Goal: Task Accomplishment & Management: Complete application form

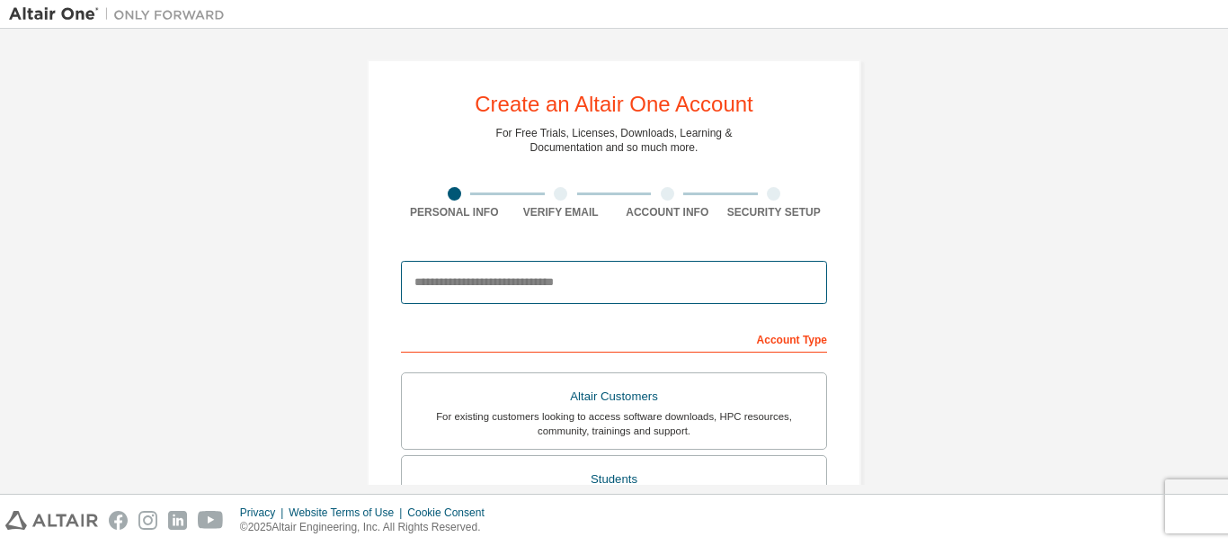
click at [478, 286] on input "email" at bounding box center [614, 282] width 426 height 43
type input "*"
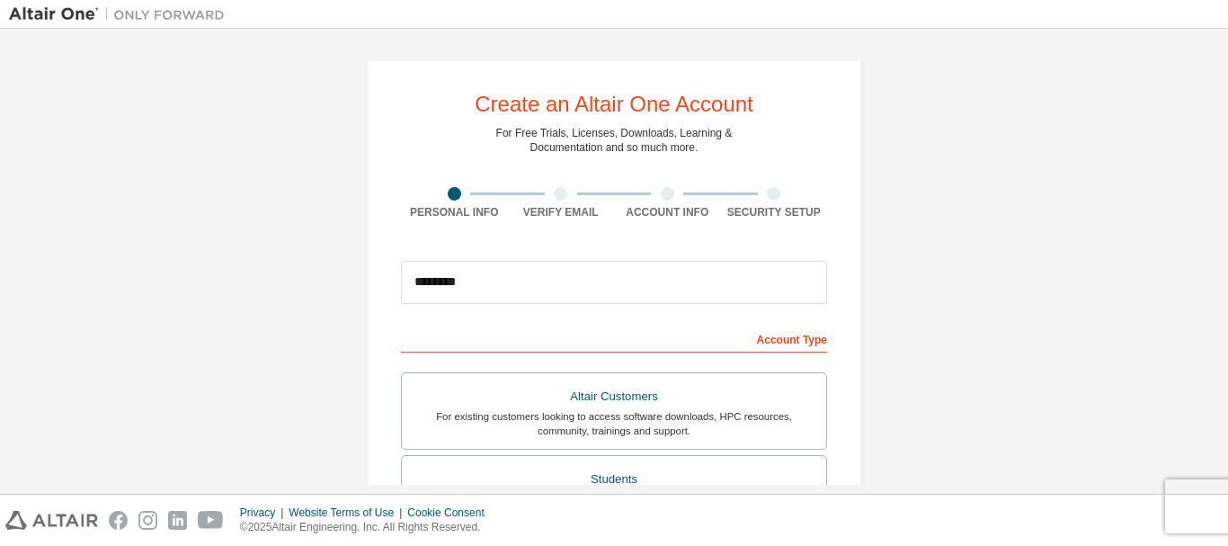
click at [884, 453] on div "Create an Altair One Account For Free Trials, Licenses, Downloads, Learning & D…" at bounding box center [614, 514] width 1210 height 952
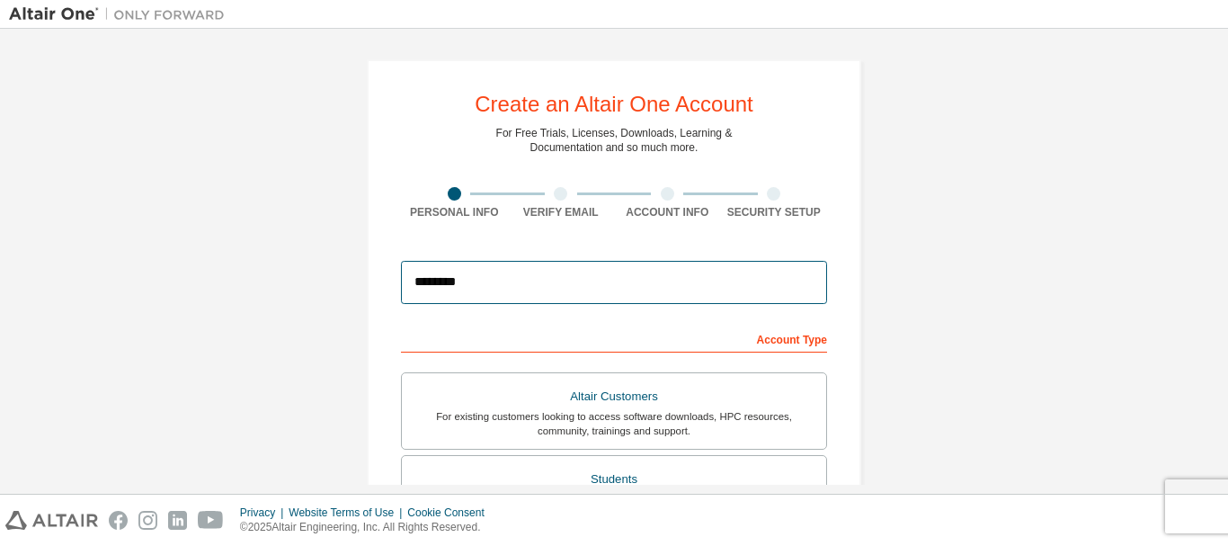
click at [528, 292] on input "********" at bounding box center [614, 282] width 426 height 43
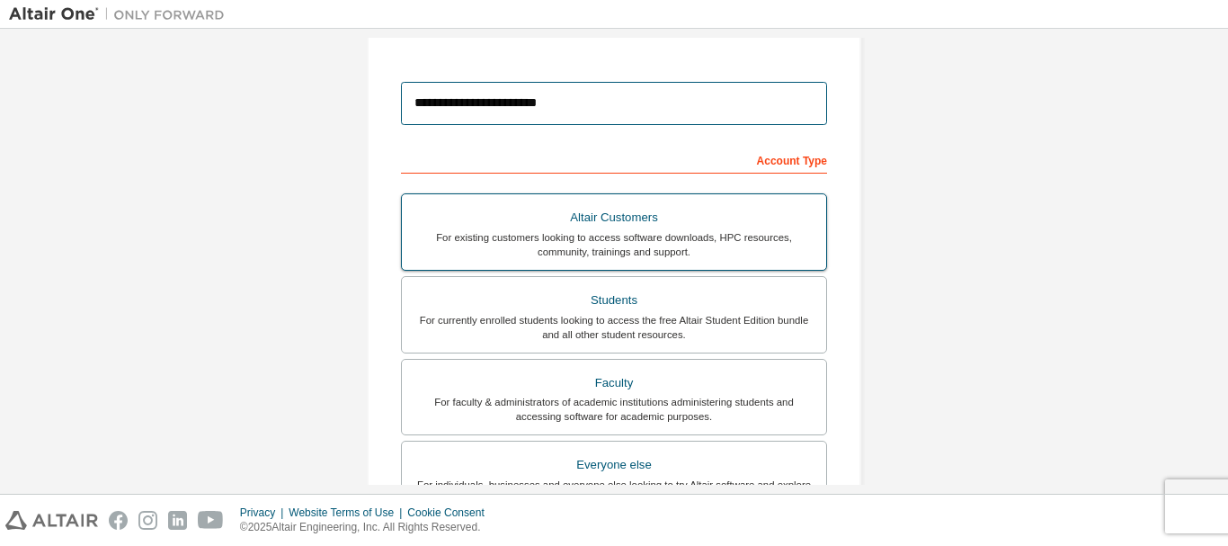
scroll to position [191, 0]
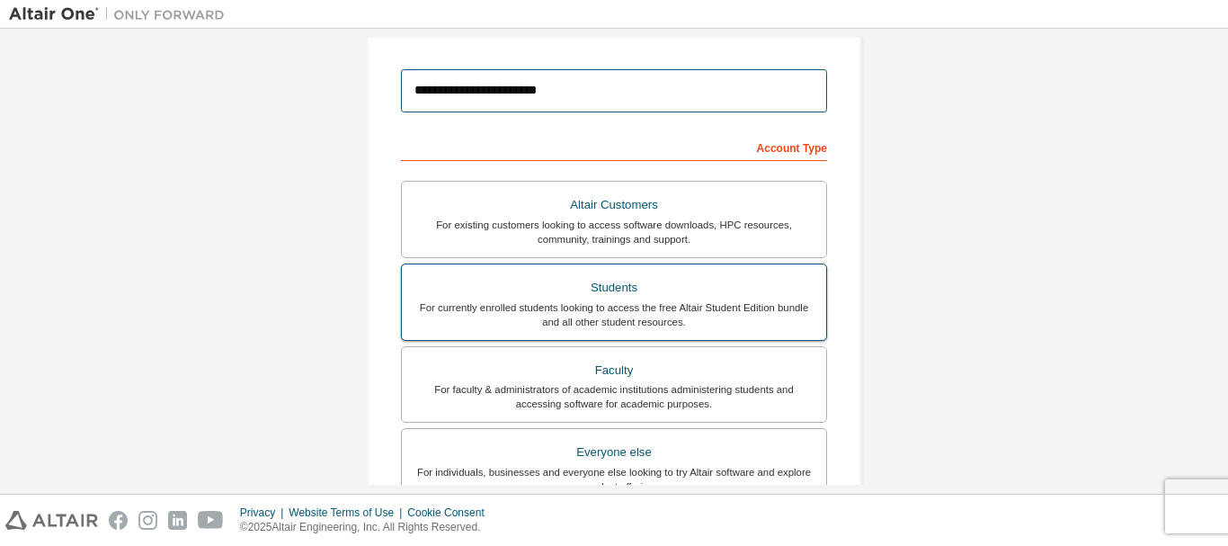
type input "**********"
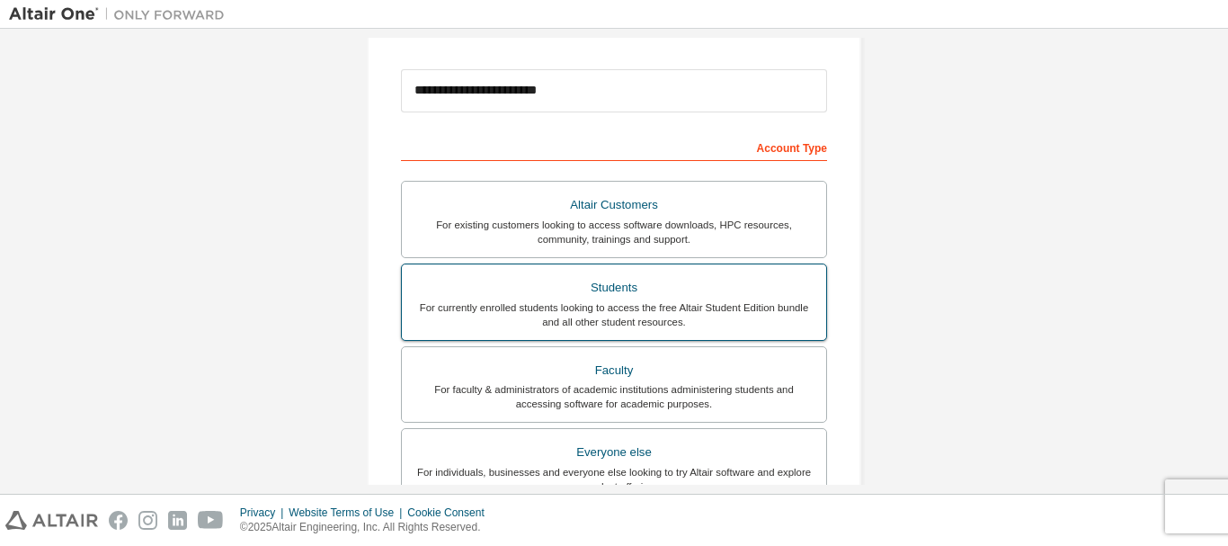
click at [614, 303] on div "For currently enrolled students looking to access the free Altair Student Editi…" at bounding box center [614, 314] width 403 height 29
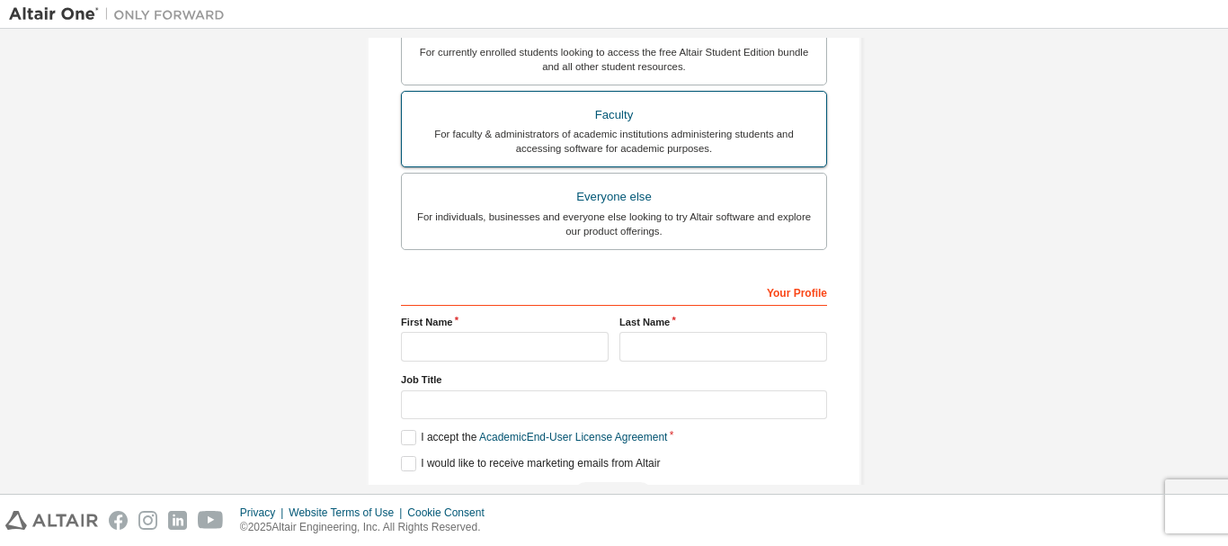
scroll to position [424, 0]
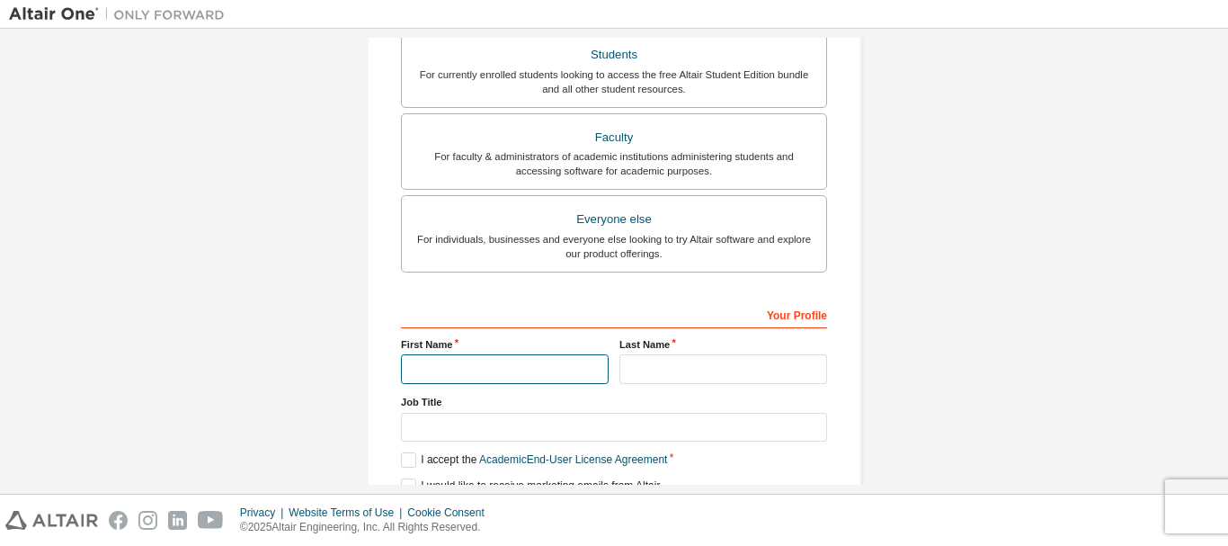
click at [481, 374] on input "text" at bounding box center [505, 369] width 208 height 30
type input "********"
type input "******"
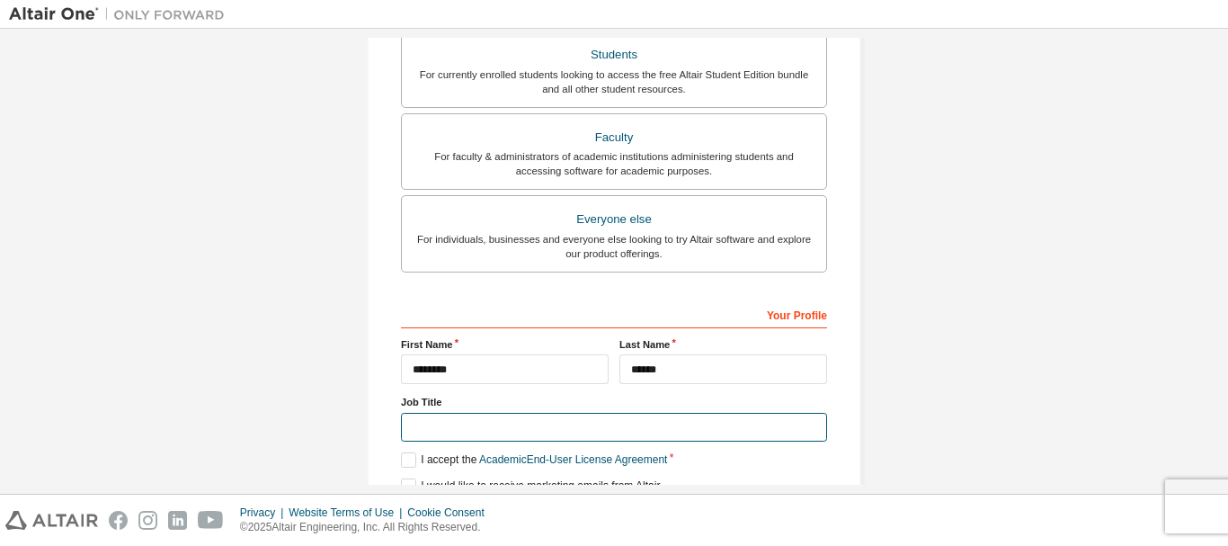
click at [494, 423] on input "text" at bounding box center [614, 428] width 426 height 30
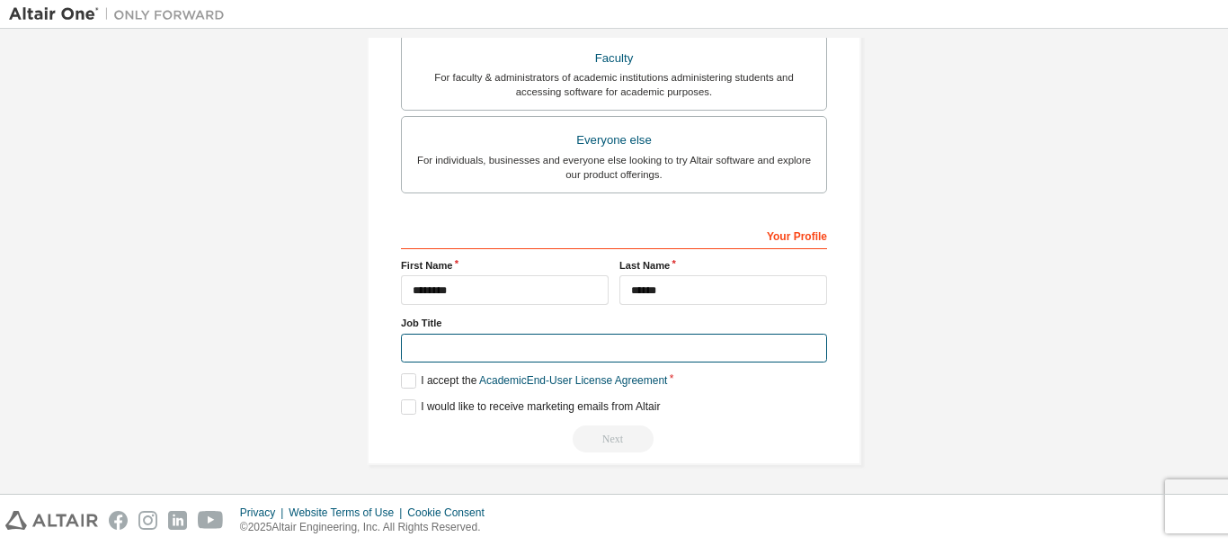
scroll to position [505, 0]
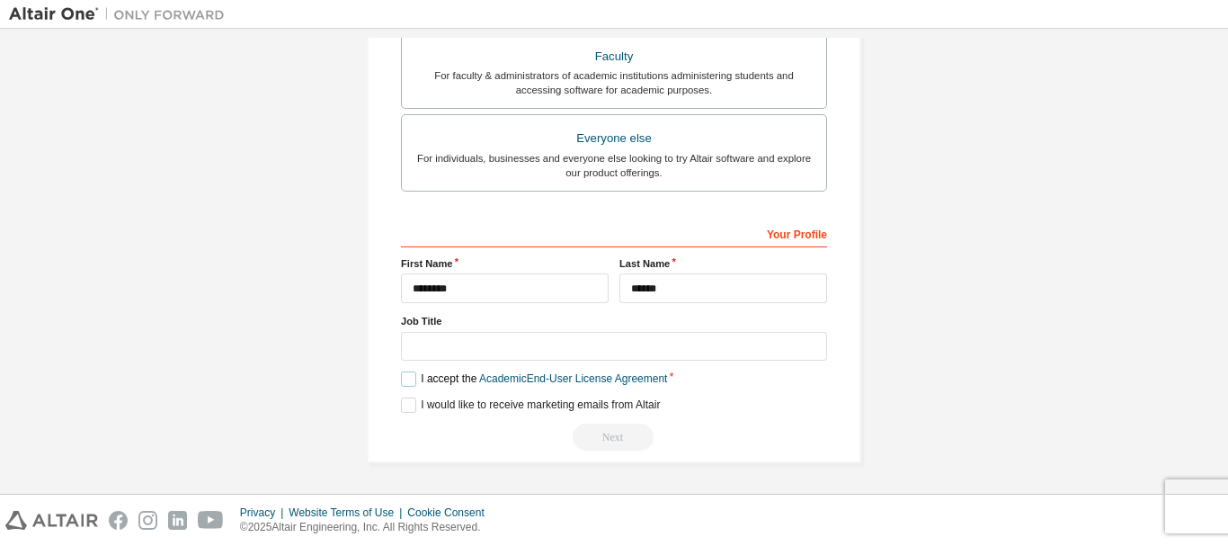
click at [404, 378] on label "I accept the Academic End-User License Agreement" at bounding box center [534, 378] width 266 height 15
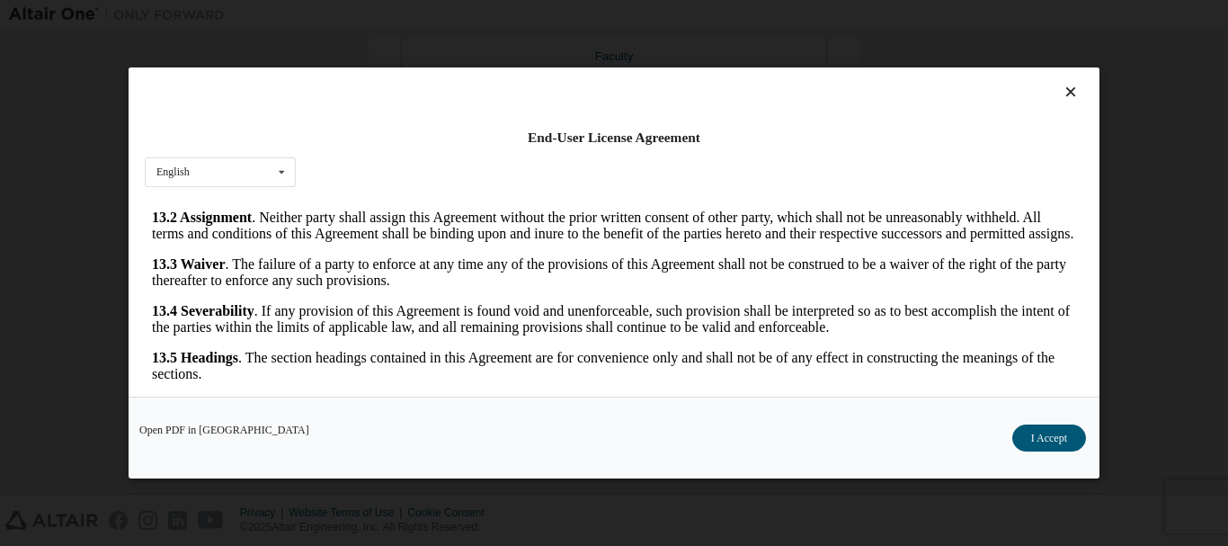
scroll to position [2996, 0]
click at [1052, 437] on button "I Accept" at bounding box center [1049, 437] width 74 height 27
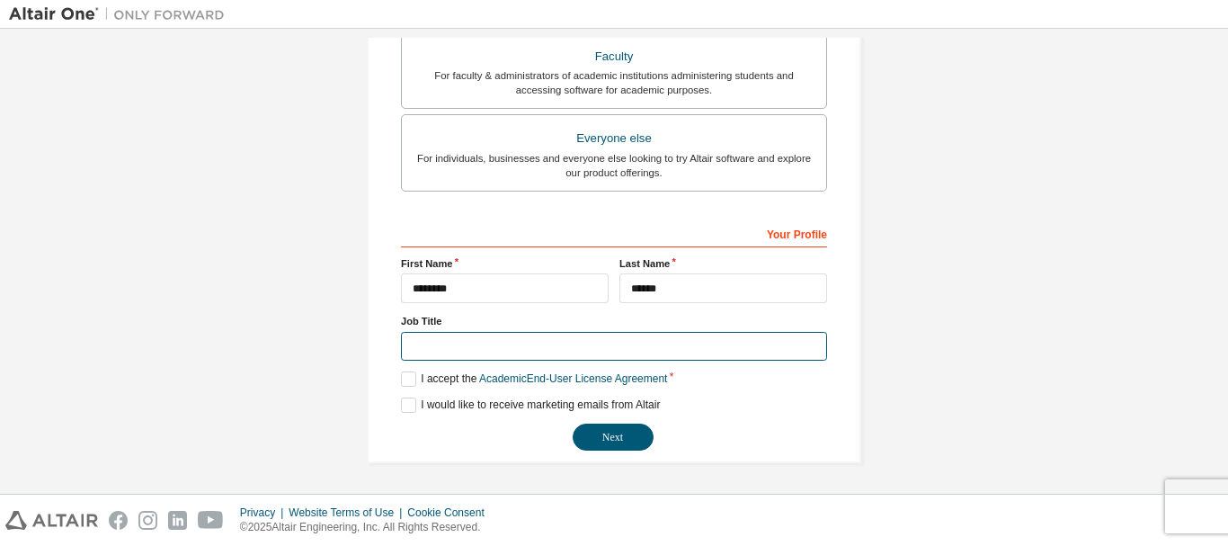
click at [435, 350] on input "text" at bounding box center [614, 347] width 426 height 30
type input "**********"
click at [573, 423] on button "Next" at bounding box center [613, 436] width 81 height 27
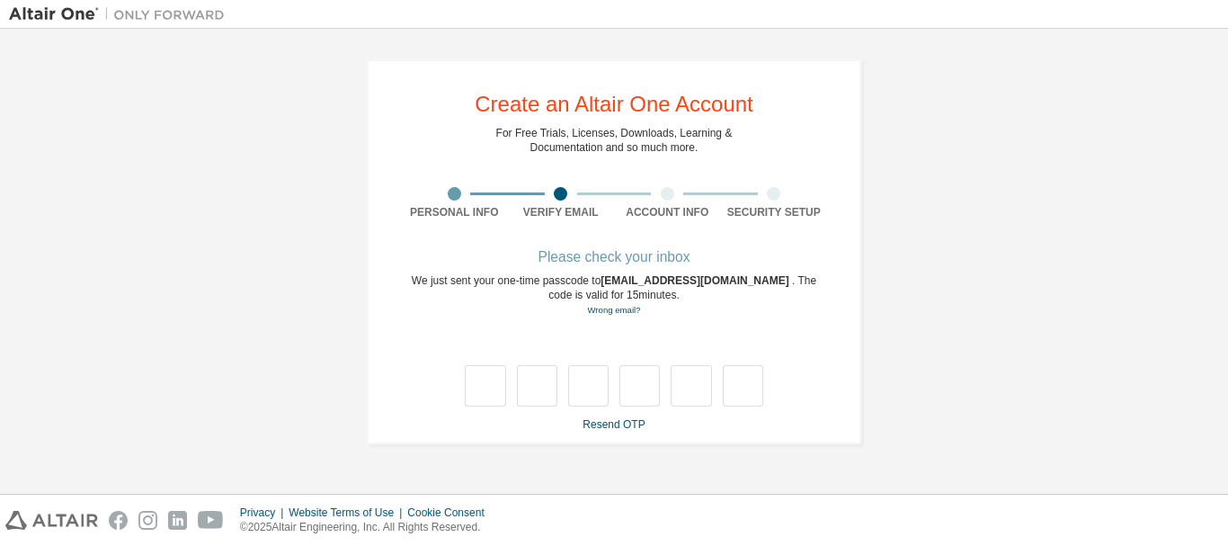
scroll to position [0, 0]
click at [594, 430] on link "Resend OTP" at bounding box center [613, 424] width 62 height 13
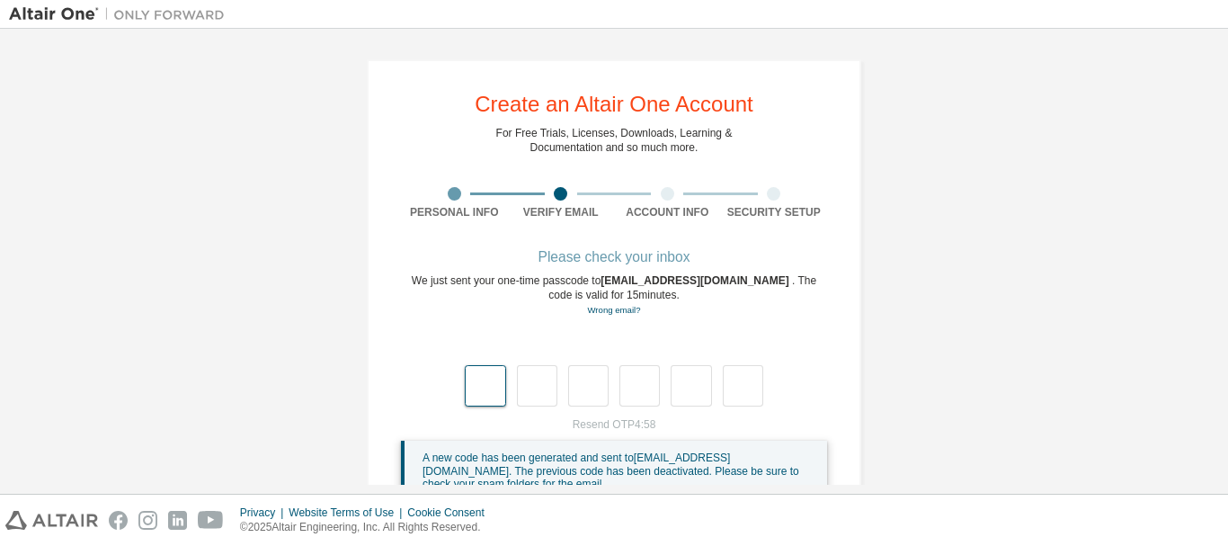
click at [482, 383] on input "text" at bounding box center [485, 385] width 40 height 41
type input "*"
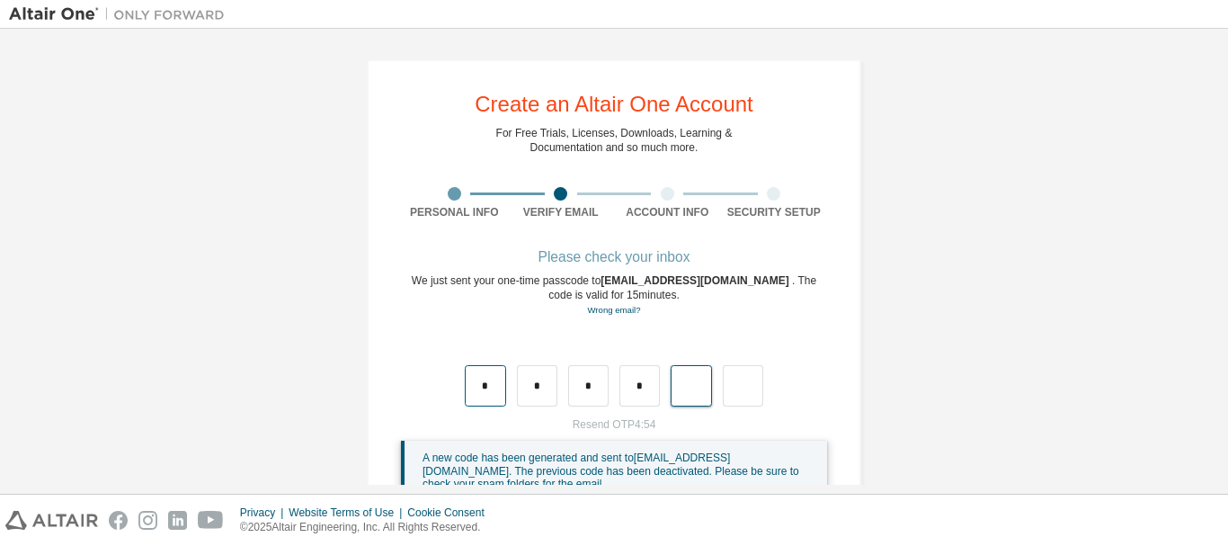
type input "*"
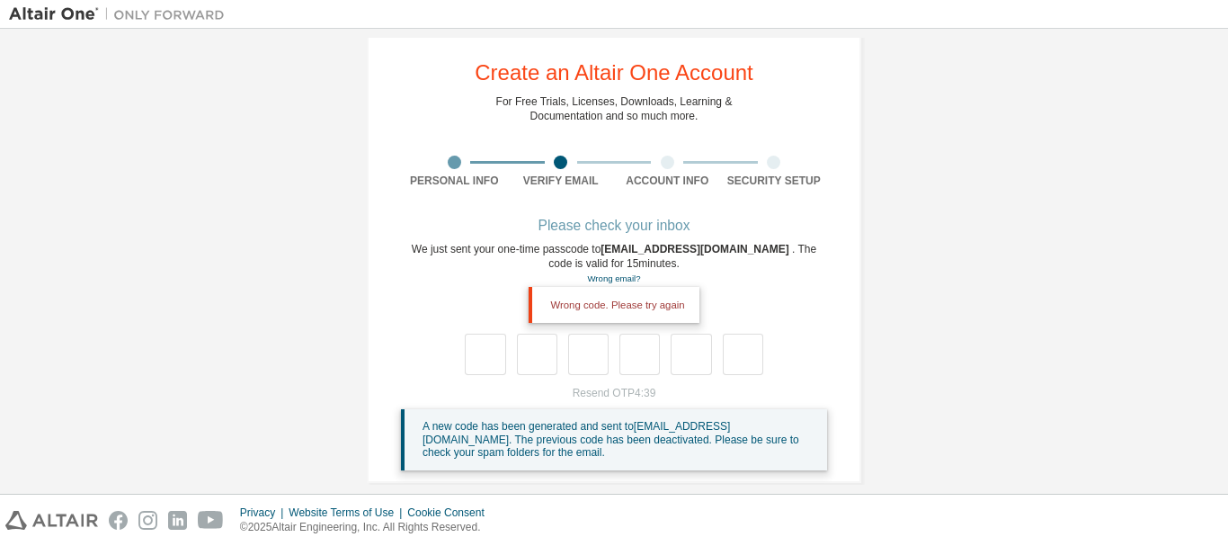
scroll to position [33, 0]
click at [473, 355] on input "text" at bounding box center [485, 352] width 40 height 41
type input "*"
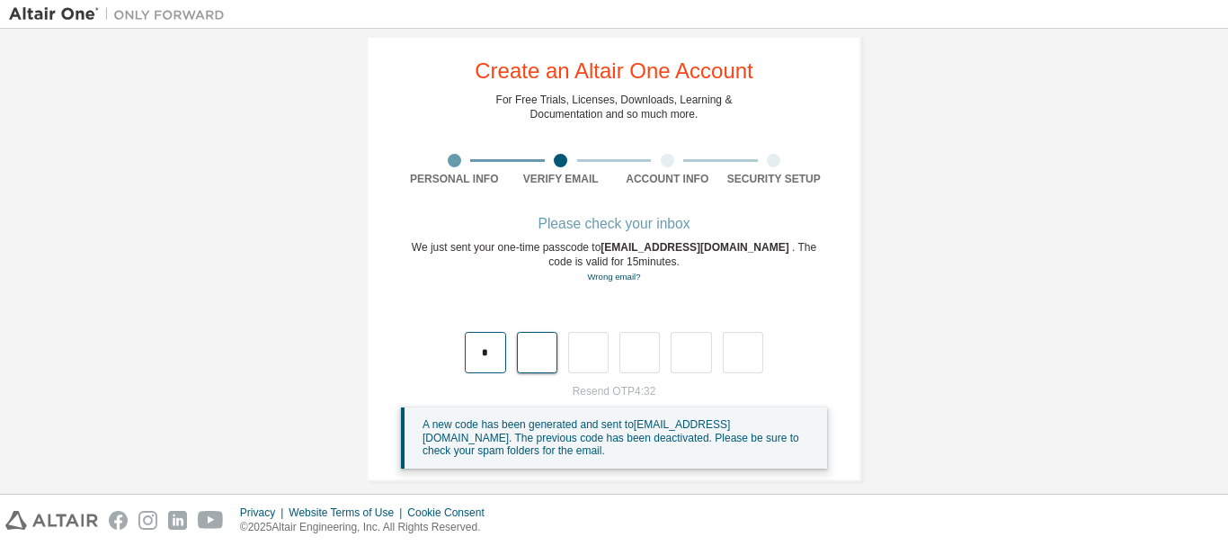
type input "*"
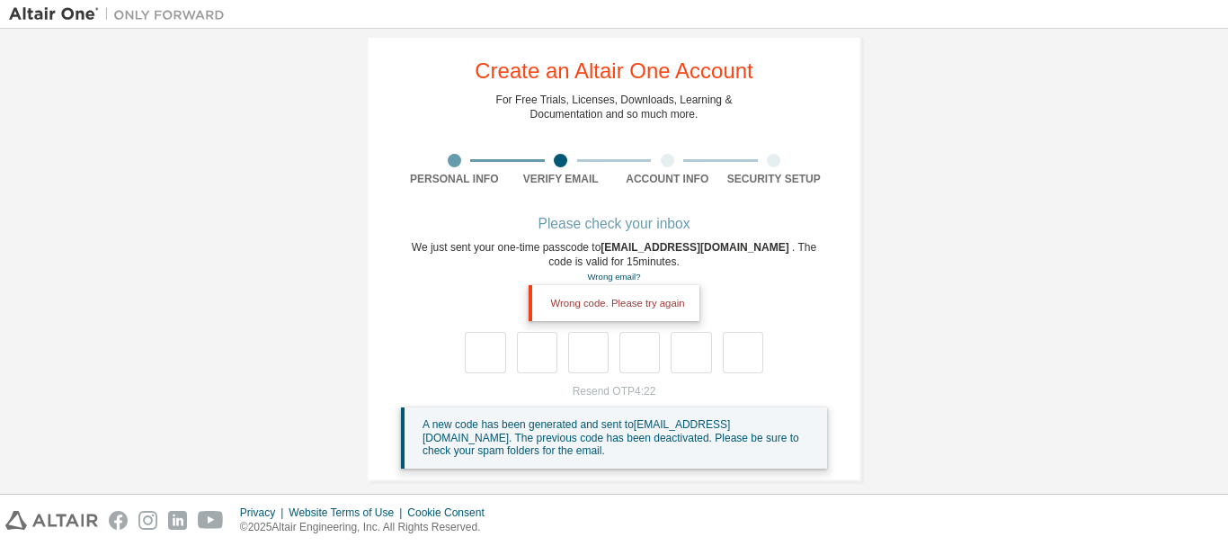
click at [654, 297] on div "Wrong code. Please try again" at bounding box center [613, 303] width 170 height 36
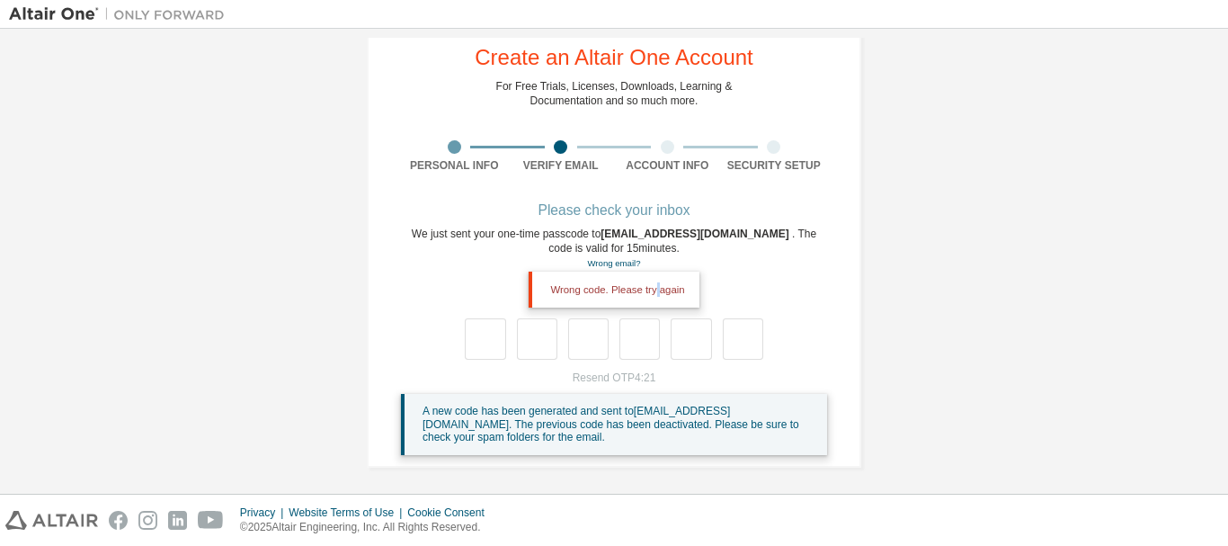
scroll to position [51, 0]
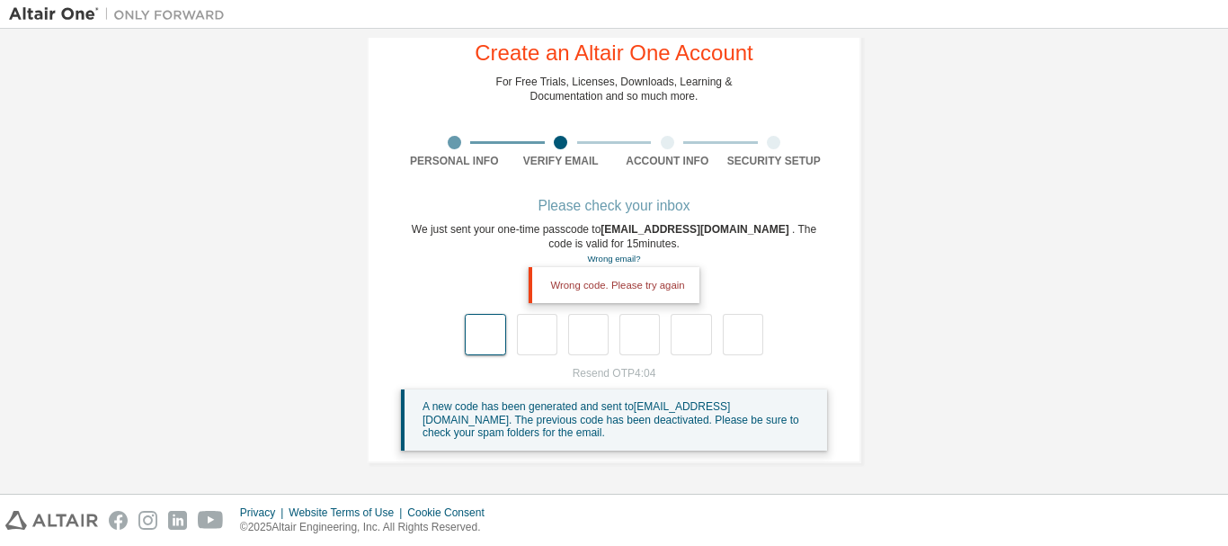
click at [491, 331] on input "text" at bounding box center [485, 334] width 40 height 41
type input "*"
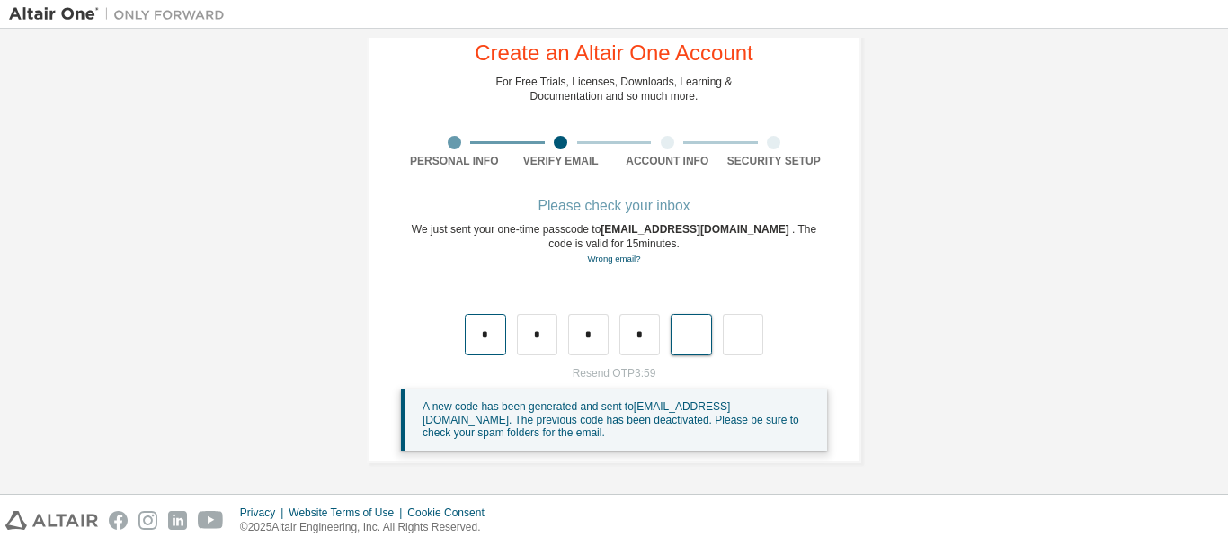
type input "*"
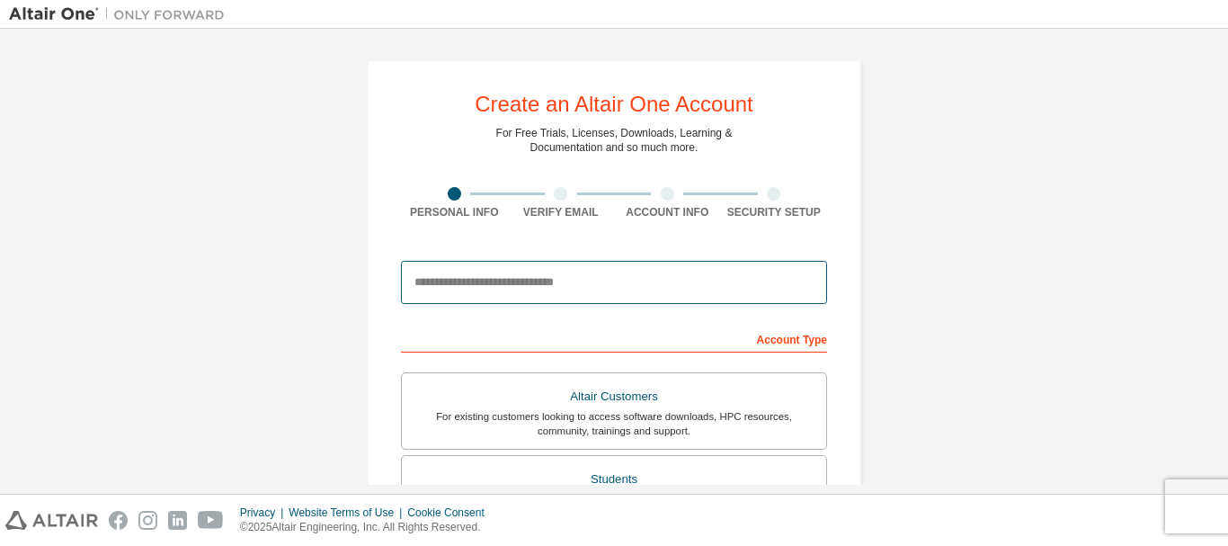
click at [483, 283] on input "email" at bounding box center [614, 282] width 426 height 43
type input "**********"
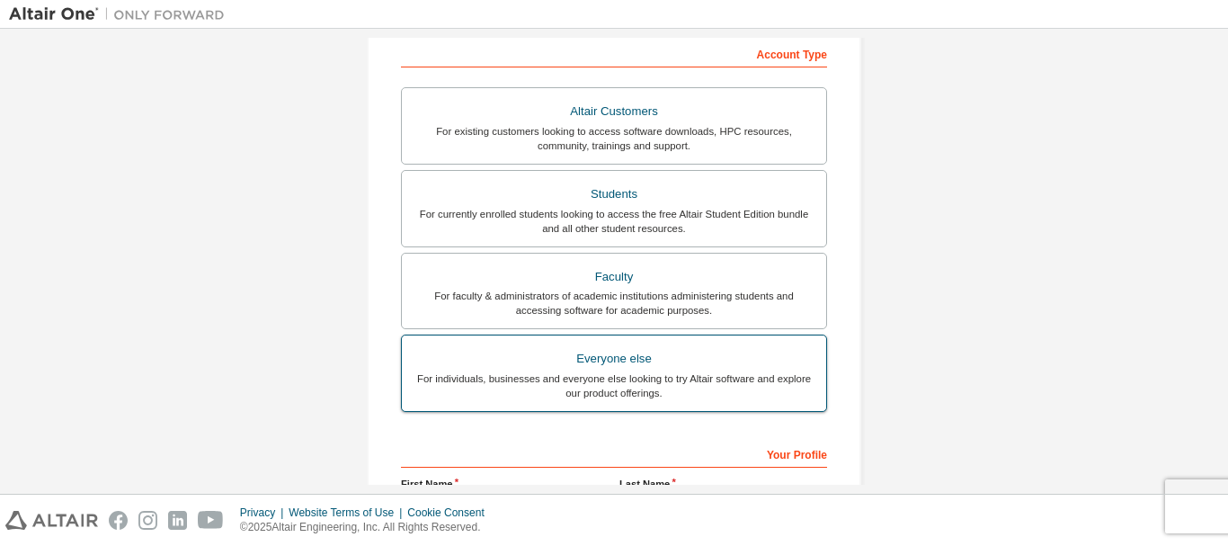
scroll to position [362, 0]
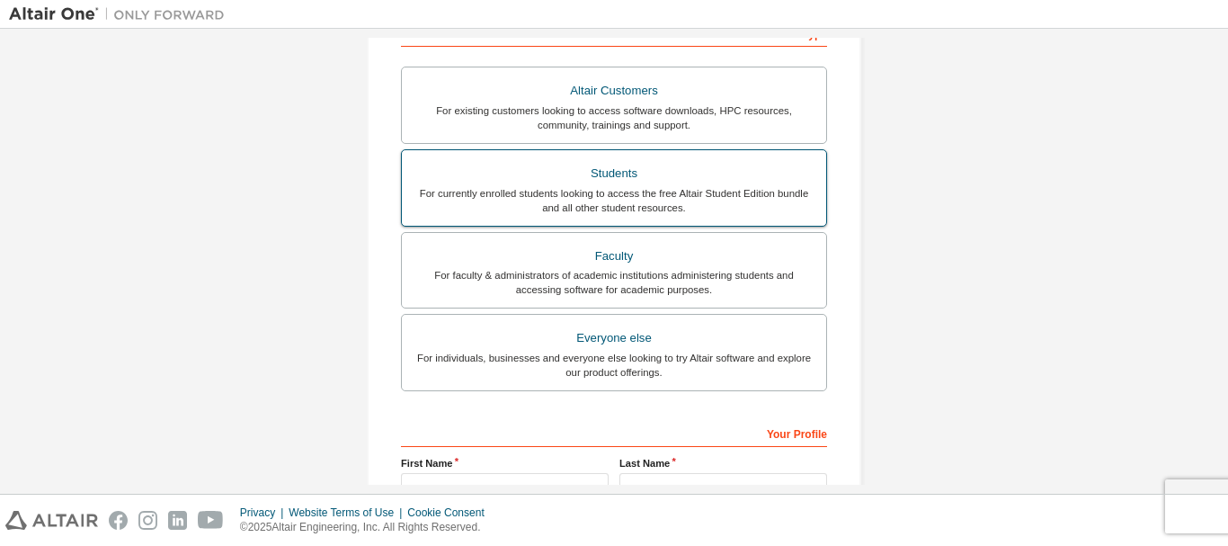
click at [626, 167] on div "Students" at bounding box center [614, 173] width 403 height 25
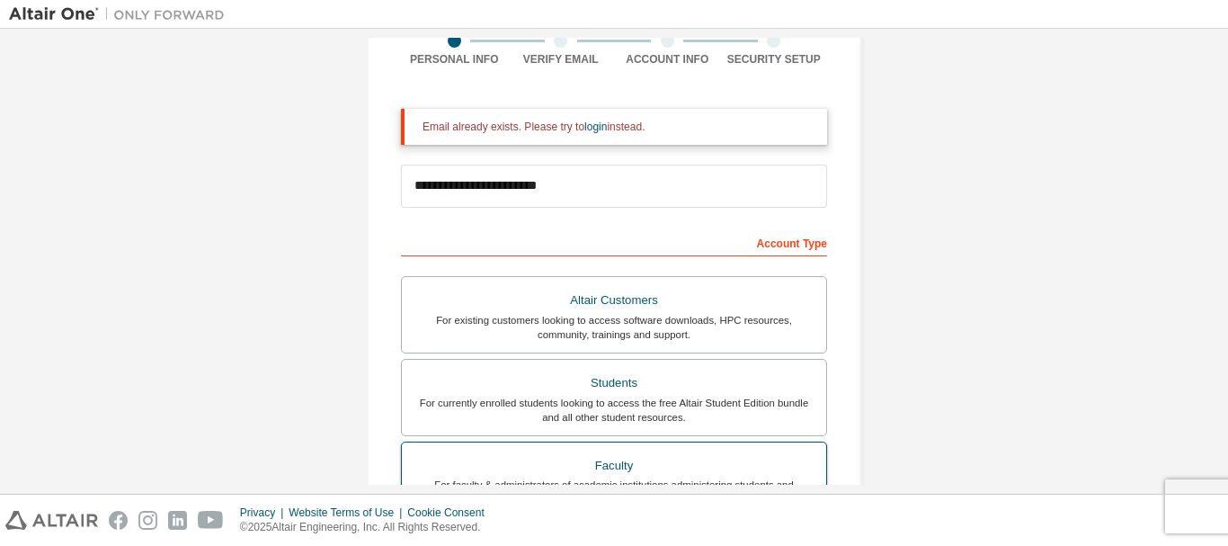
scroll to position [0, 0]
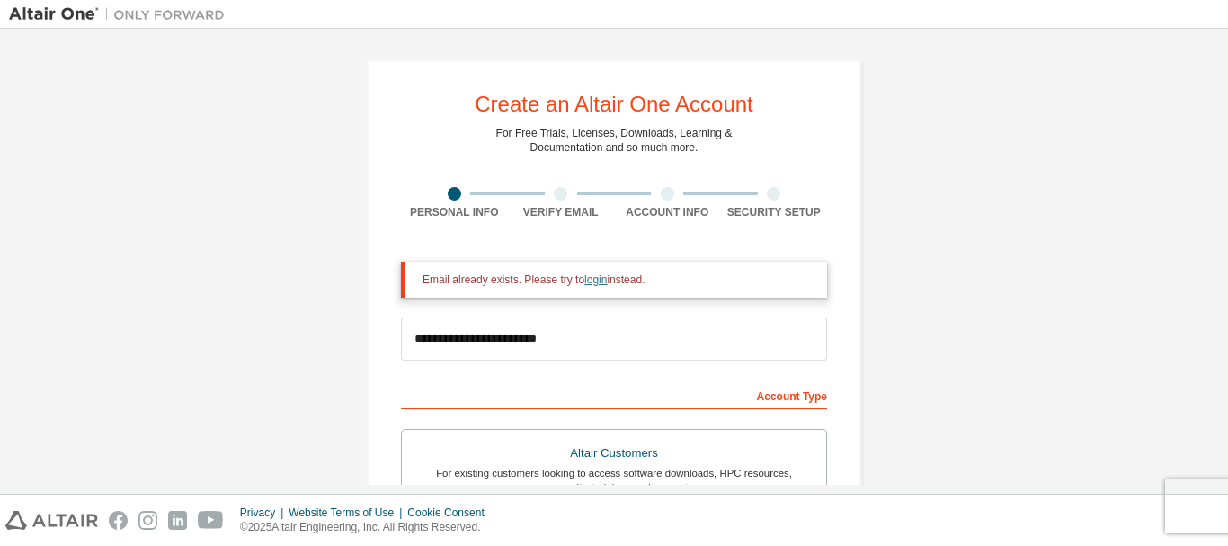
click at [602, 282] on link "login" at bounding box center [595, 279] width 22 height 13
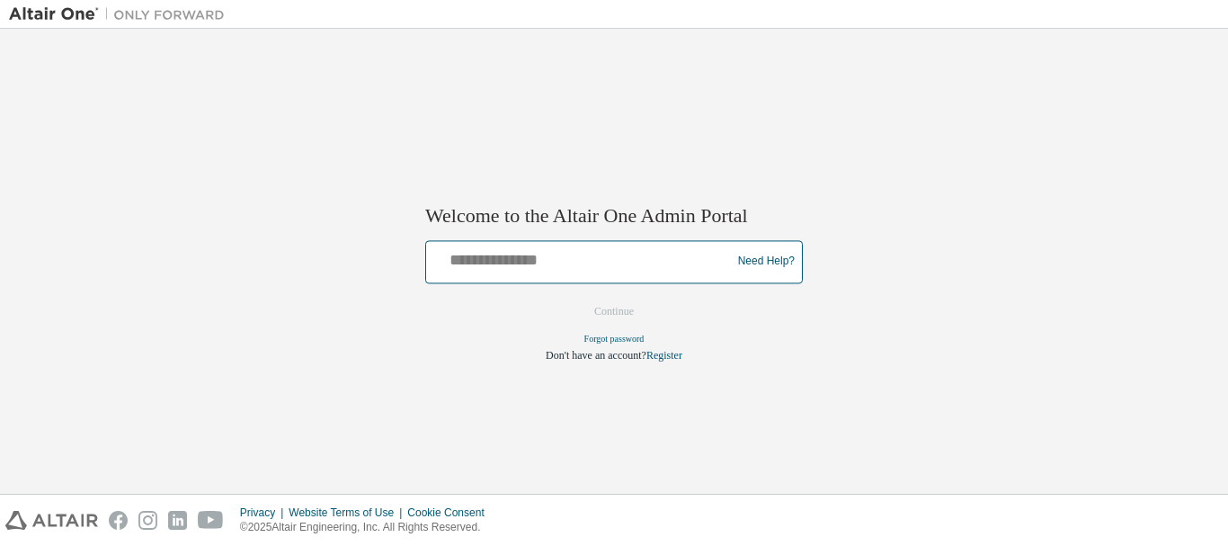
click at [545, 270] on input "text" at bounding box center [581, 257] width 296 height 26
type input "**********"
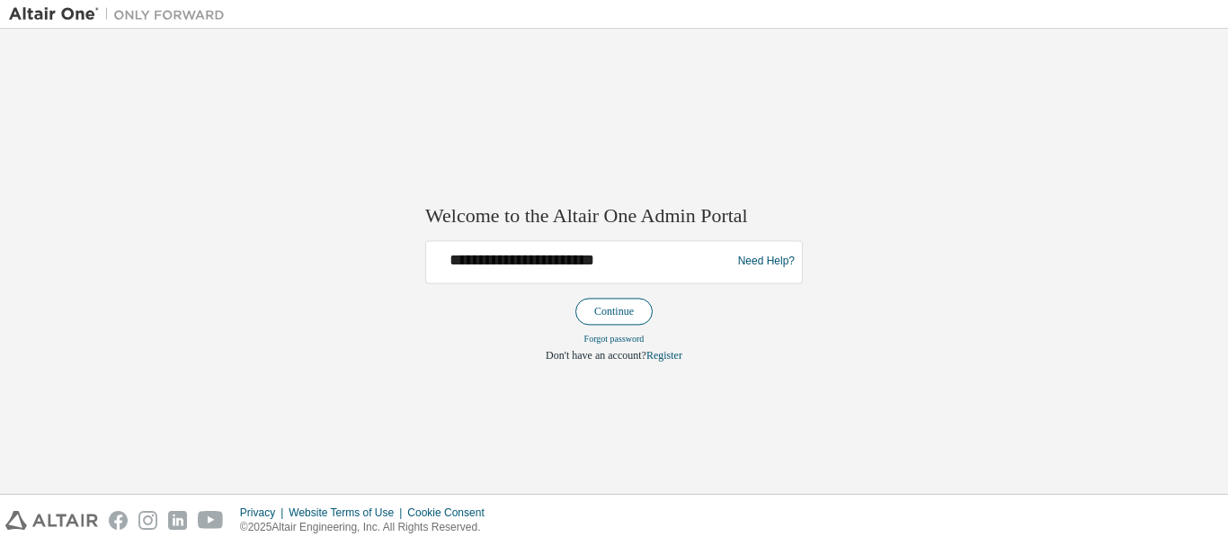
click at [601, 312] on button "Continue" at bounding box center [613, 310] width 77 height 27
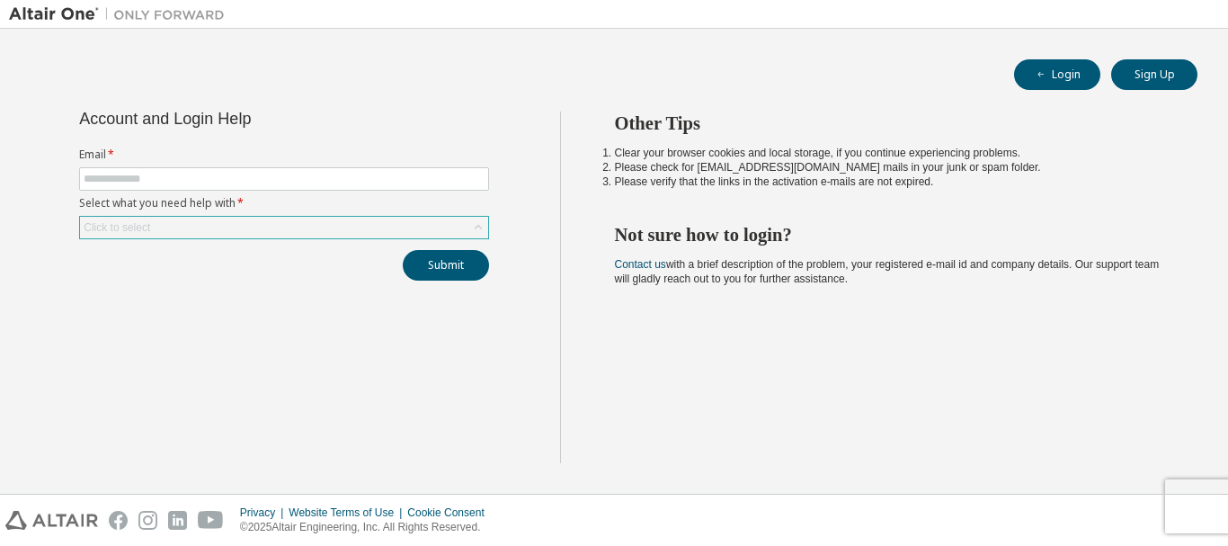
click at [207, 222] on div "Click to select" at bounding box center [284, 228] width 408 height 22
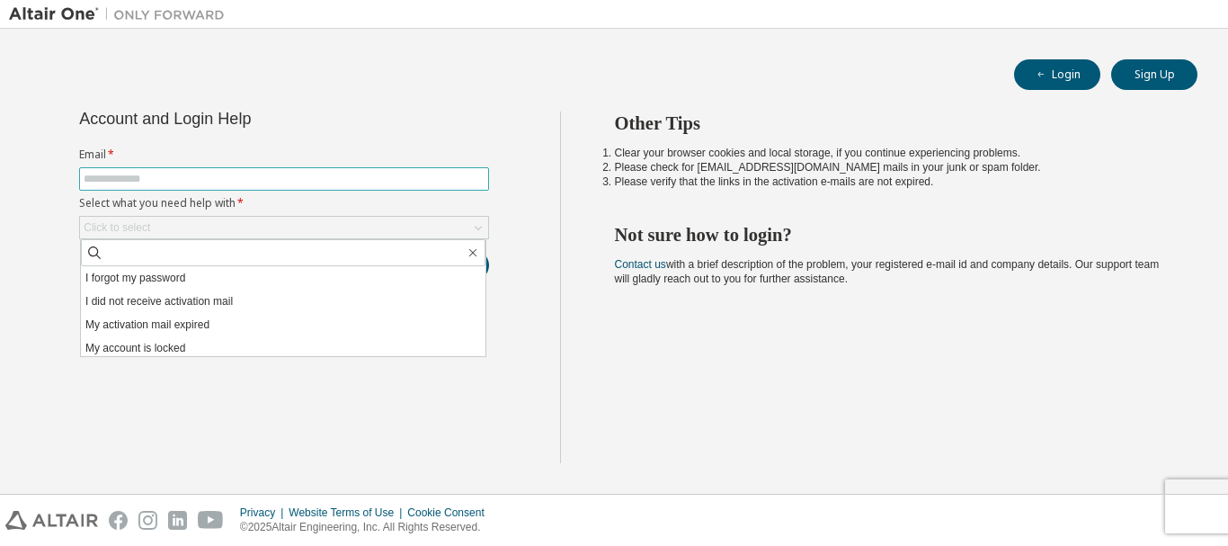
click at [179, 181] on input "text" at bounding box center [284, 179] width 401 height 14
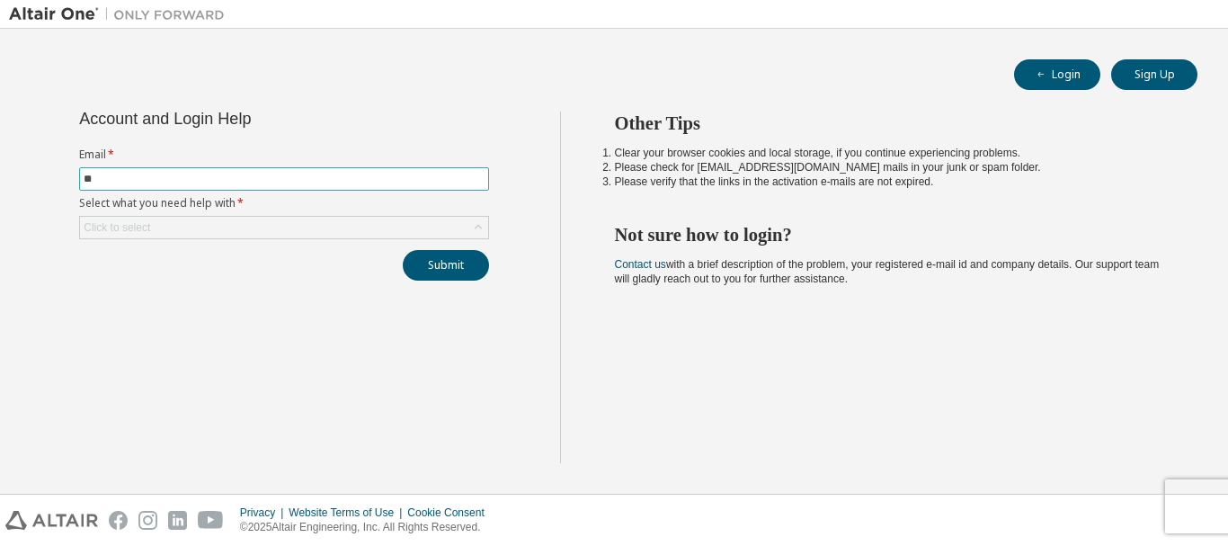
type input "**********"
click at [206, 229] on div "Click to select" at bounding box center [284, 228] width 408 height 22
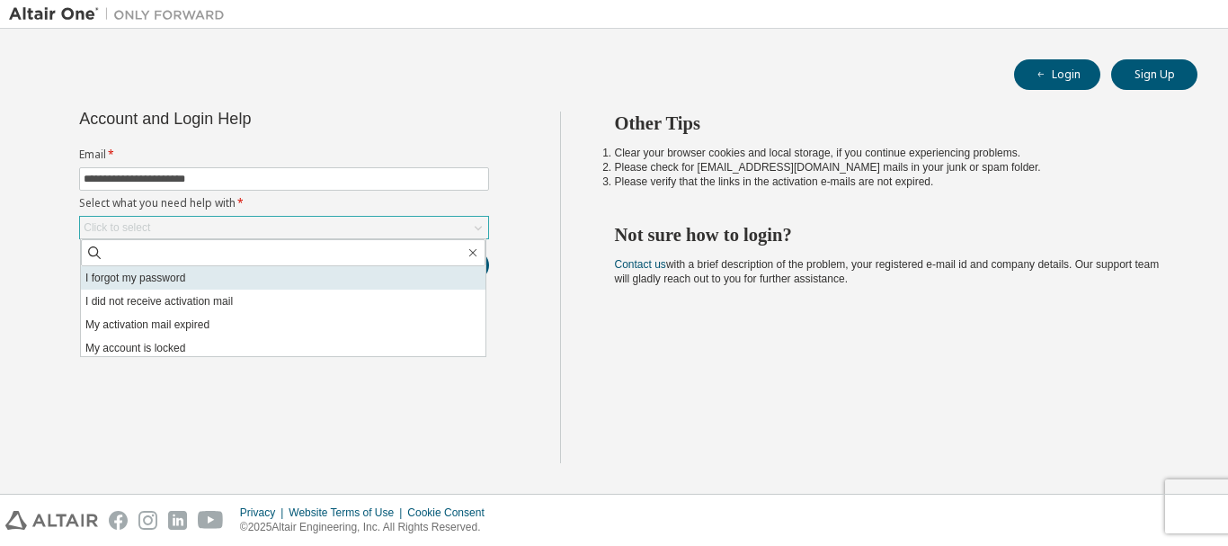
click at [184, 279] on li "I forgot my password" at bounding box center [283, 277] width 404 height 23
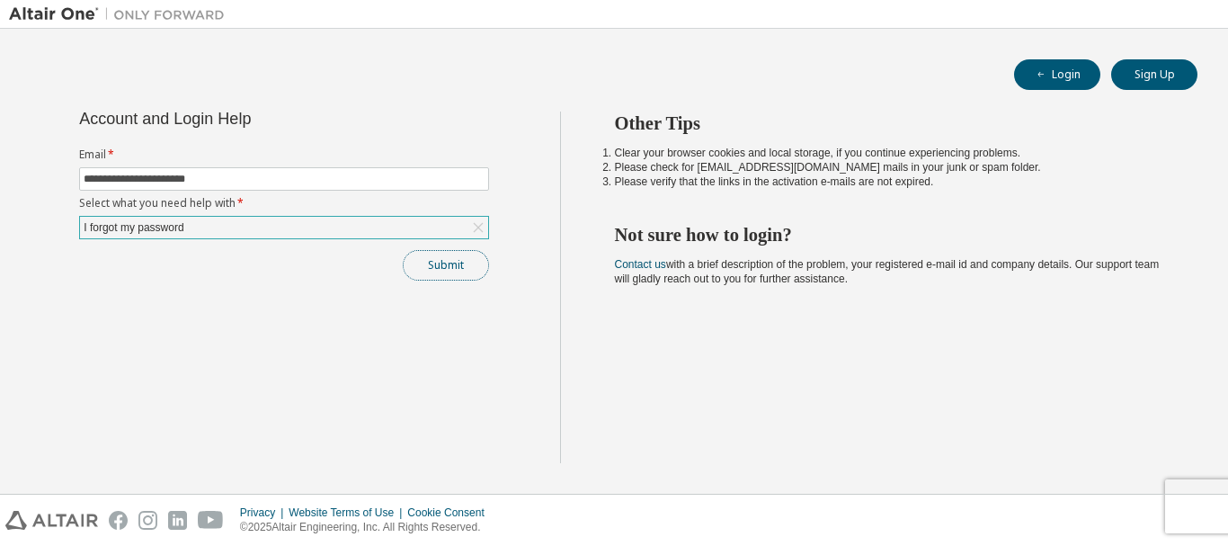
click at [446, 264] on button "Submit" at bounding box center [446, 265] width 86 height 31
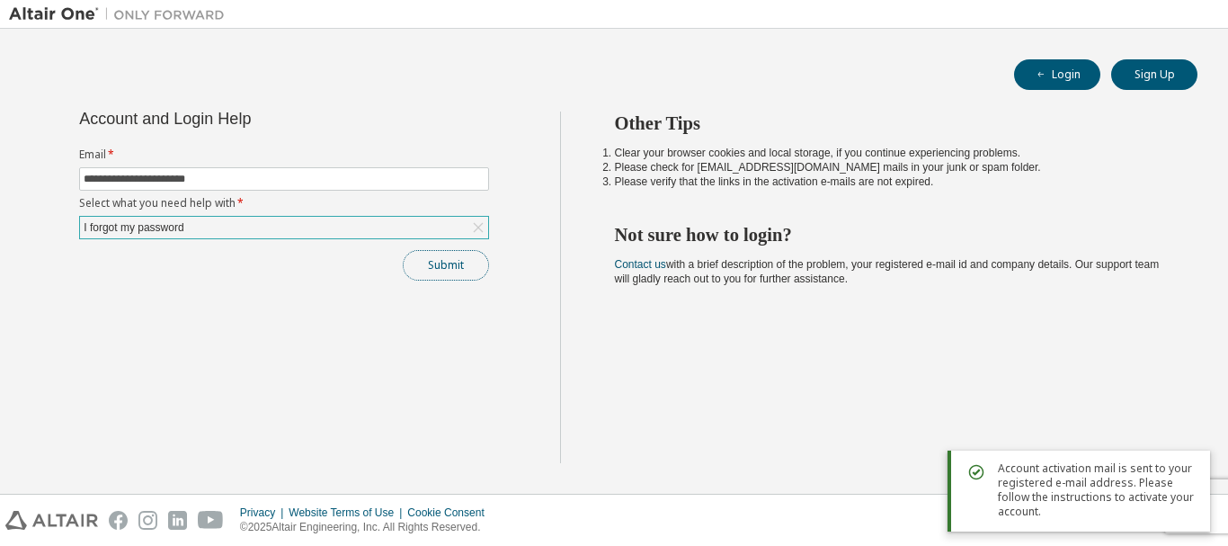
click at [446, 264] on button "Submit" at bounding box center [446, 265] width 86 height 31
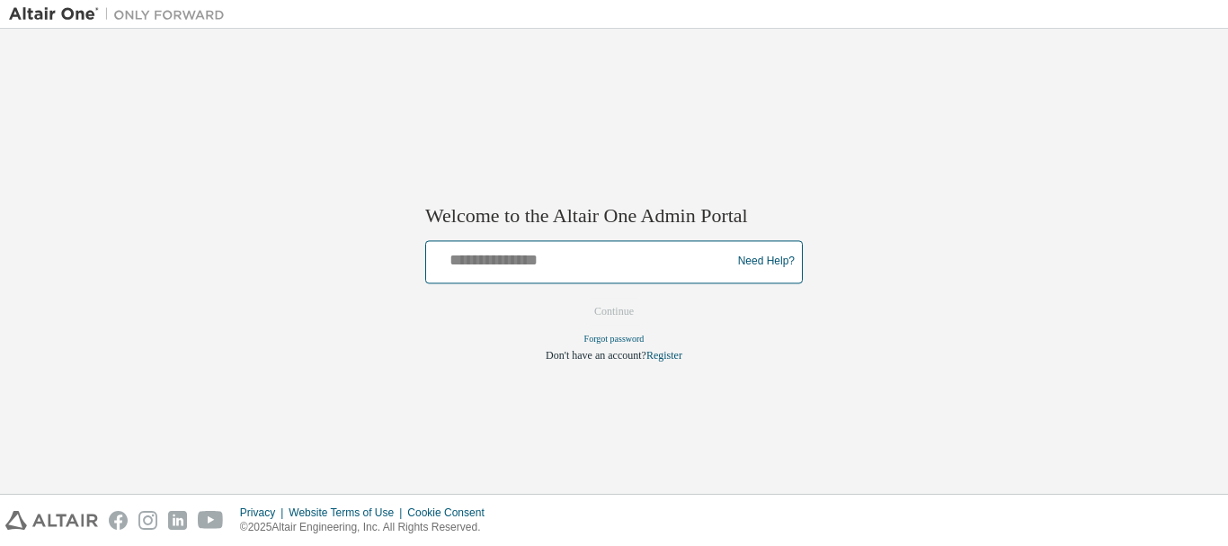
click at [493, 255] on input "text" at bounding box center [581, 257] width 296 height 26
type input "**********"
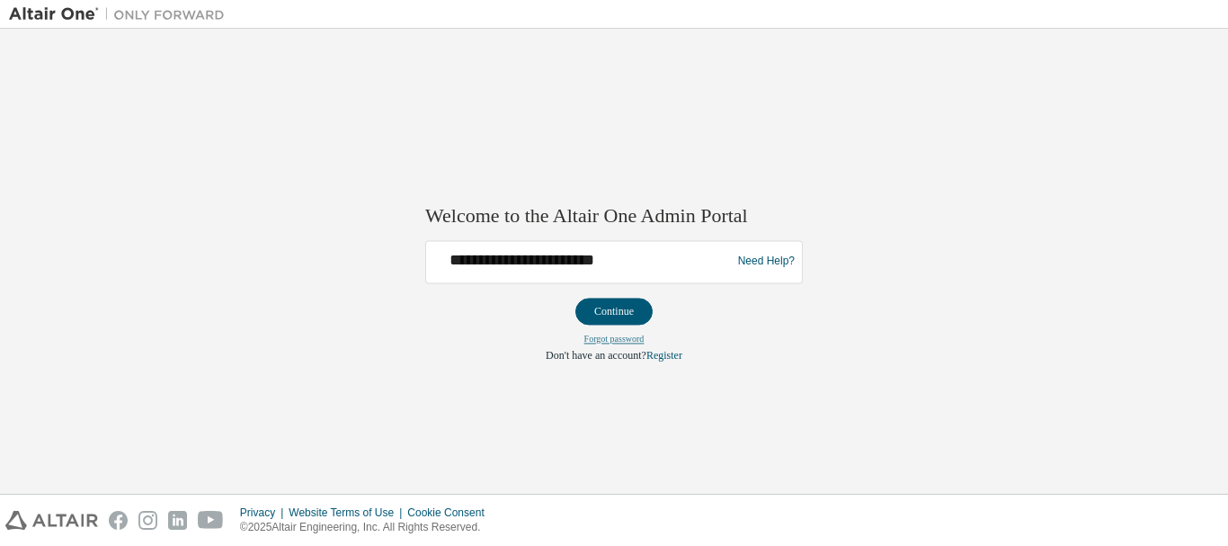
click at [601, 336] on link "Forgot password" at bounding box center [614, 338] width 60 height 10
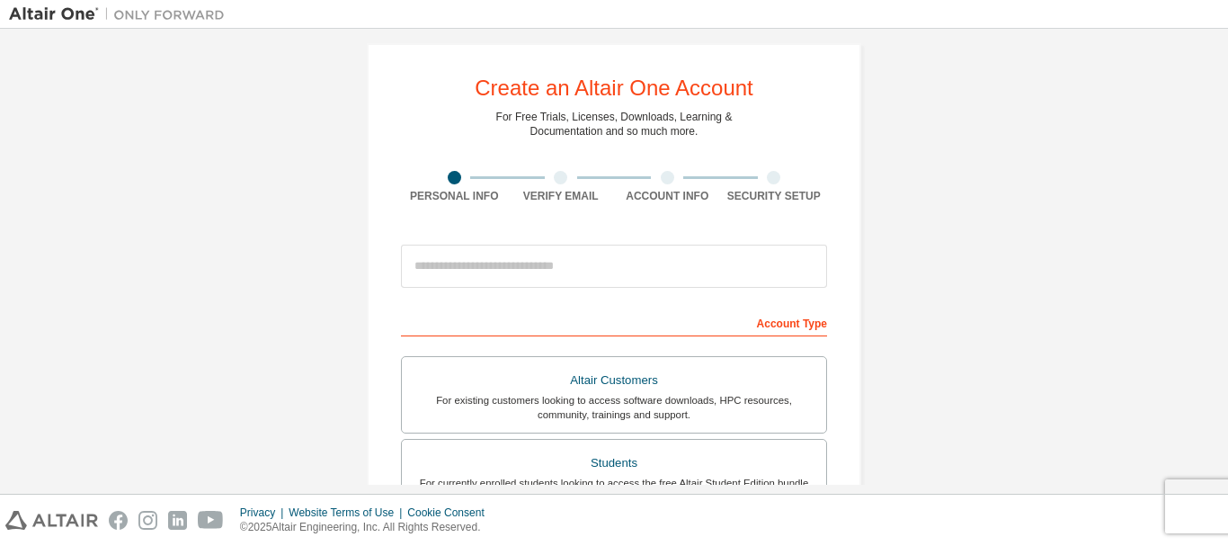
scroll to position [2, 0]
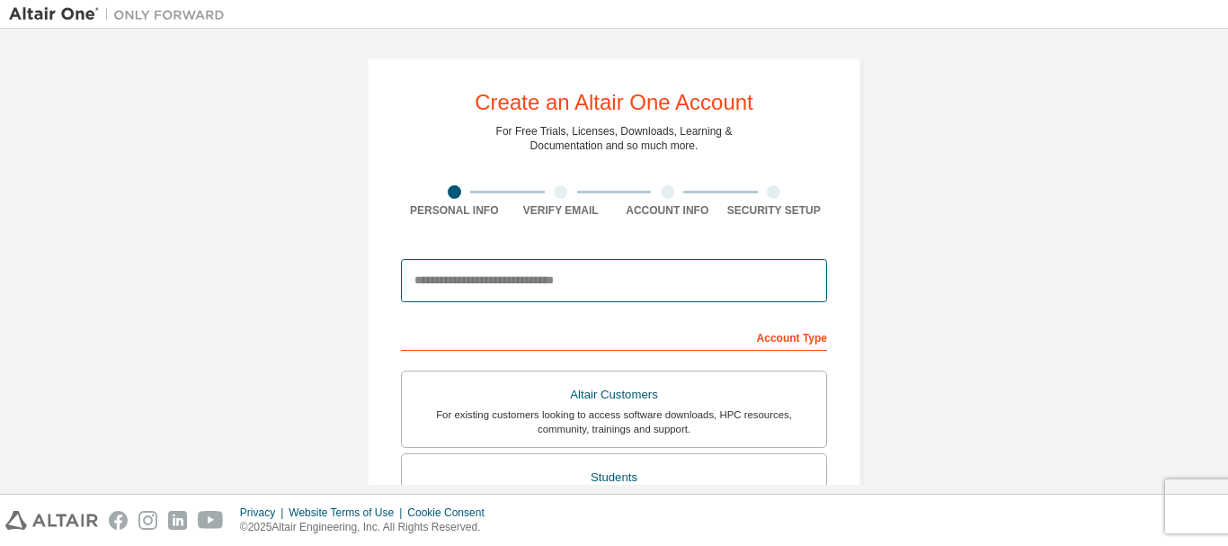
click at [444, 268] on input "email" at bounding box center [614, 280] width 426 height 43
type input "**********"
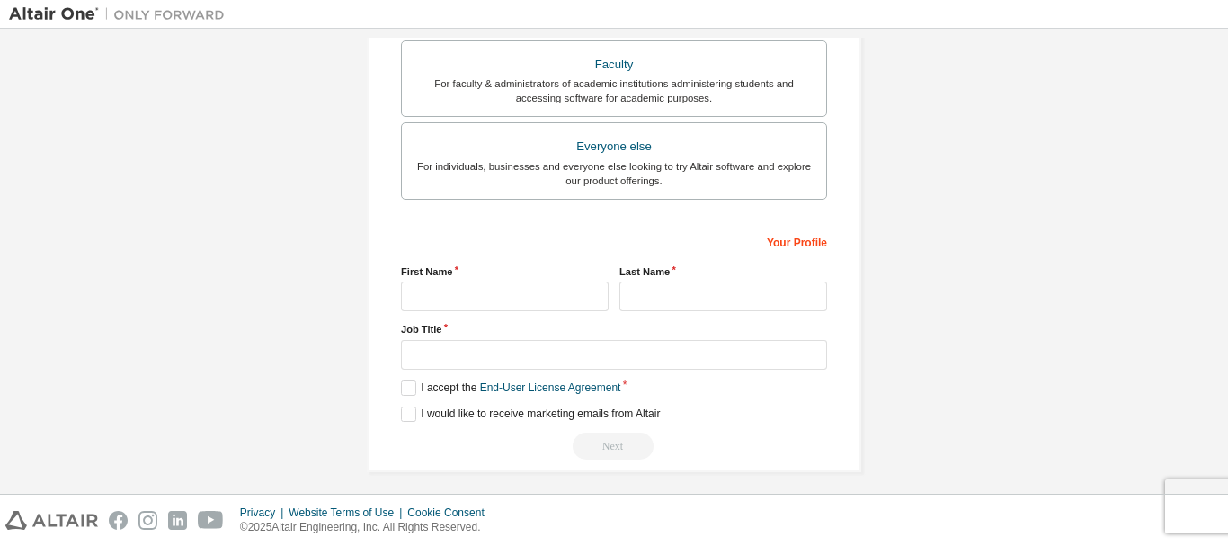
scroll to position [563, 0]
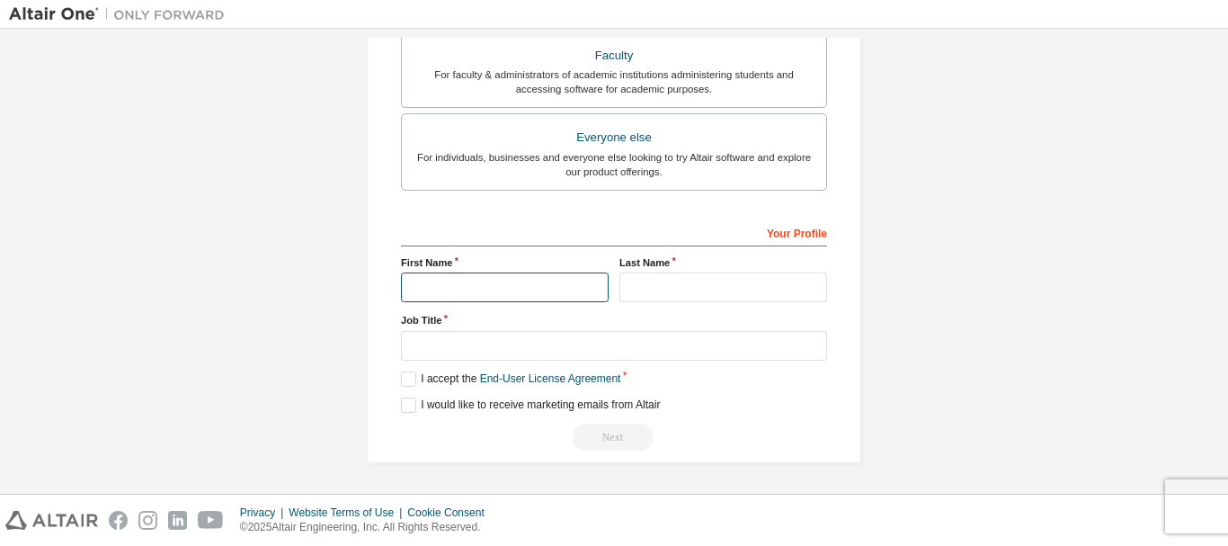
click at [454, 281] on input "text" at bounding box center [505, 287] width 208 height 30
type input "********"
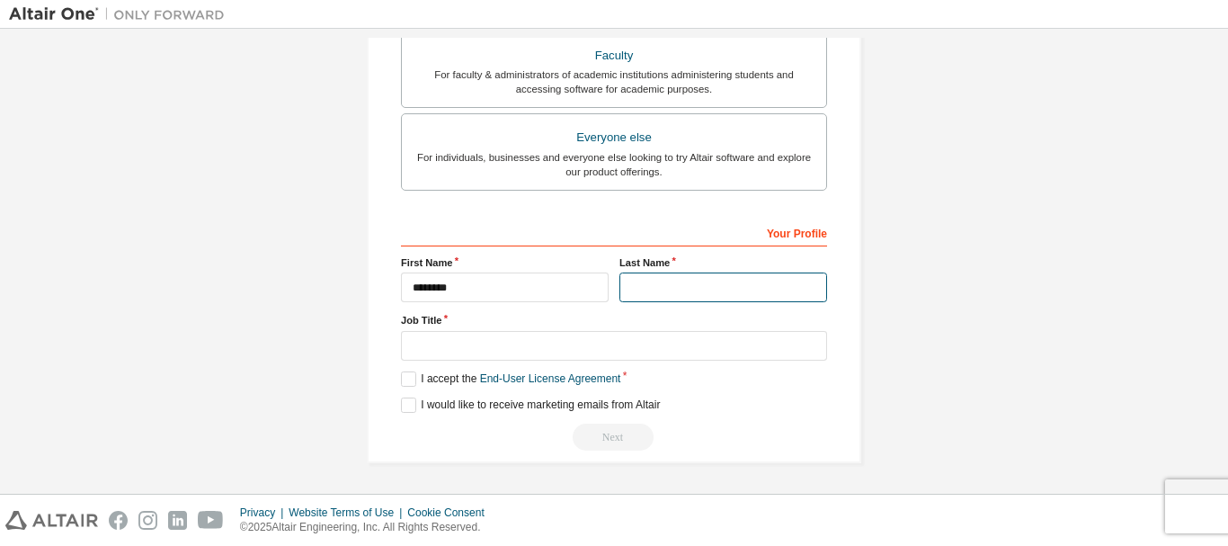
type input "******"
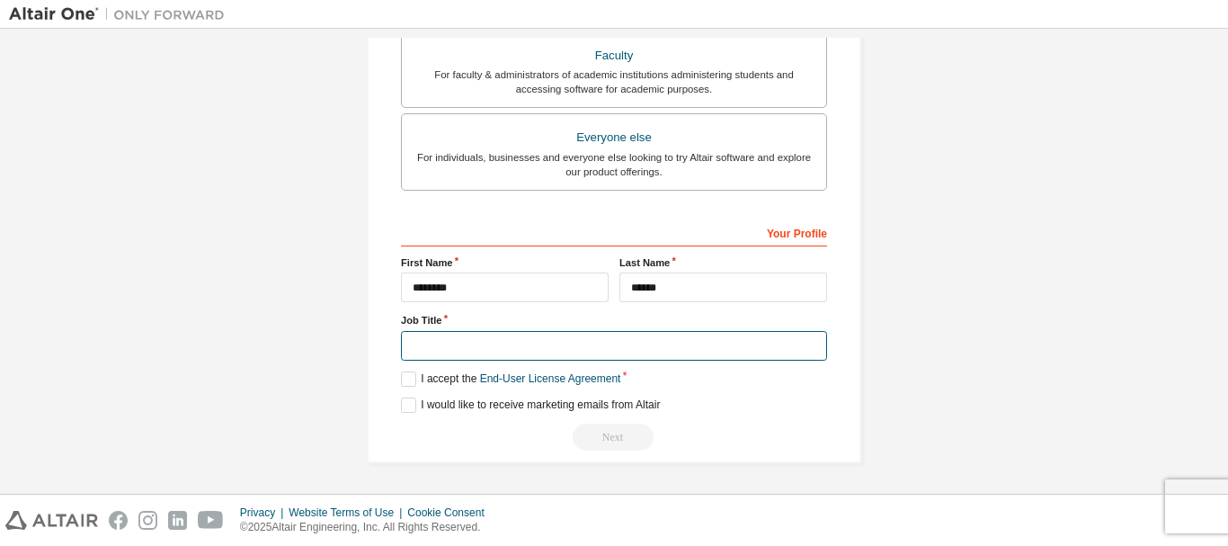
click at [442, 350] on input "text" at bounding box center [614, 346] width 426 height 30
type input "**********"
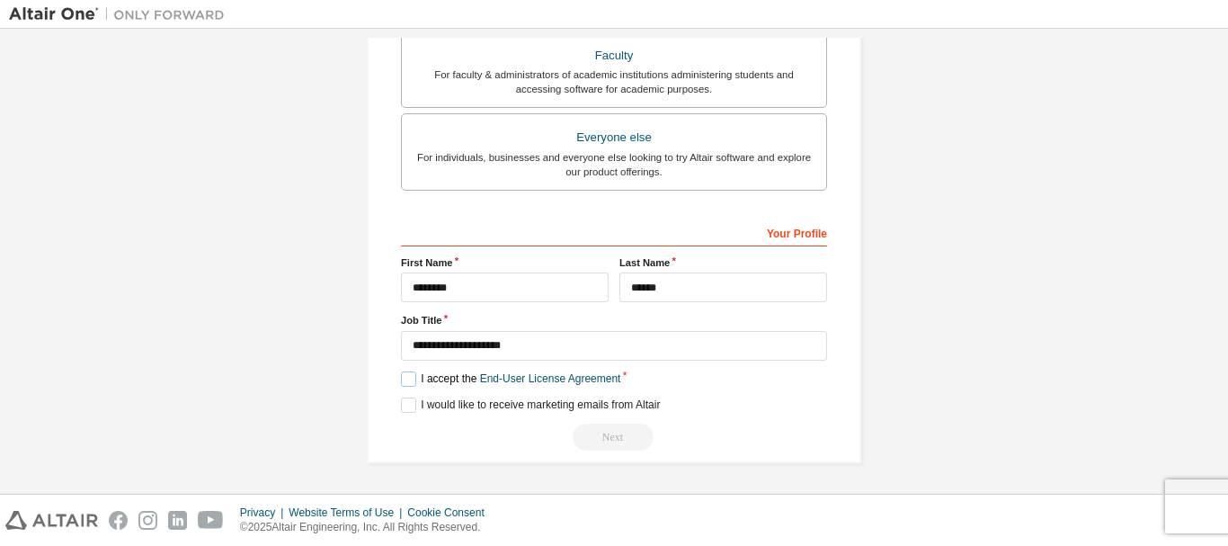
click at [407, 376] on label "I accept the End-User License Agreement" at bounding box center [510, 378] width 219 height 15
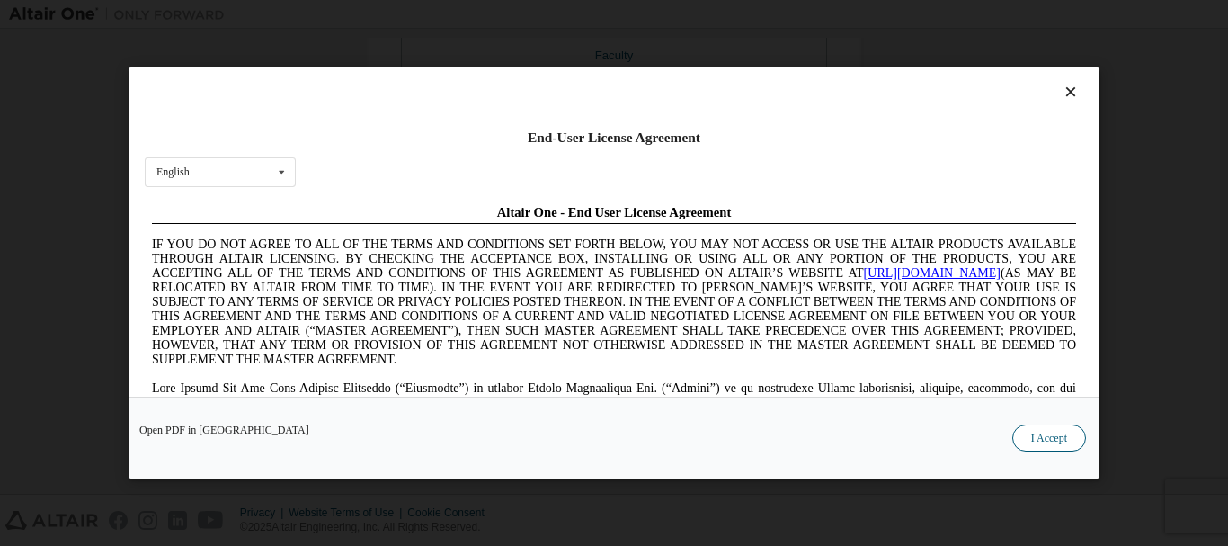
scroll to position [0, 0]
click at [1039, 422] on div "Open PDF in New Tab I Accept" at bounding box center [614, 437] width 971 height 82
click at [1038, 431] on button "I Accept" at bounding box center [1049, 437] width 74 height 27
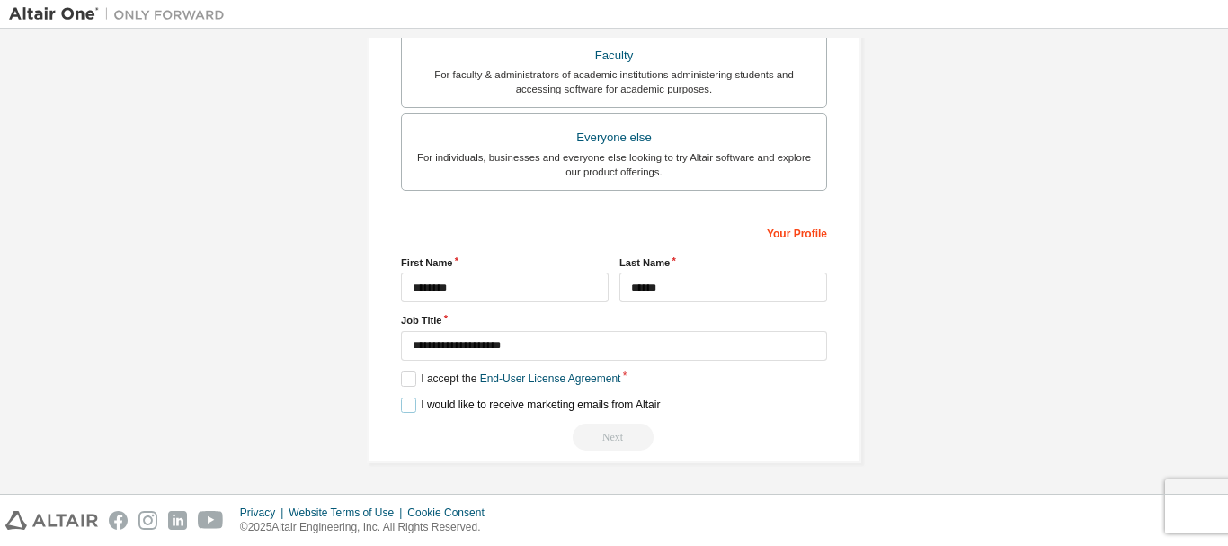
click at [401, 404] on label "I would like to receive marketing emails from Altair" at bounding box center [530, 404] width 259 height 15
click at [608, 439] on div "Next" at bounding box center [614, 436] width 426 height 27
click at [401, 404] on label "I would like to receive marketing emails from Altair" at bounding box center [530, 404] width 259 height 15
click at [604, 442] on div "Next" at bounding box center [614, 436] width 426 height 27
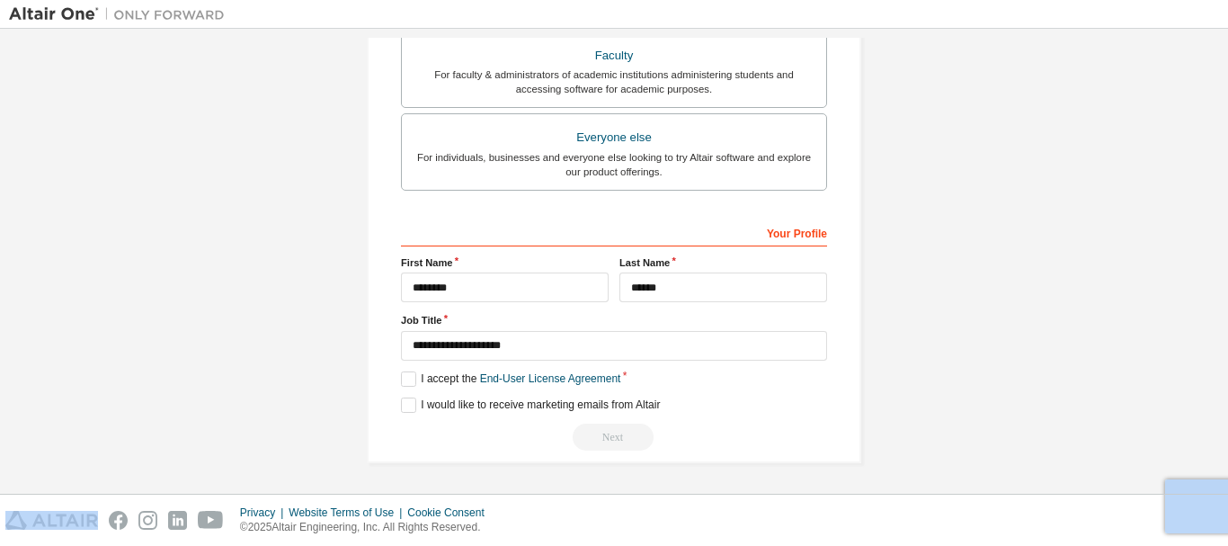
drag, startPoint x: 604, startPoint y: 442, endPoint x: 713, endPoint y: 406, distance: 114.5
click at [713, 406] on div "**********" at bounding box center [614, 333] width 426 height 233
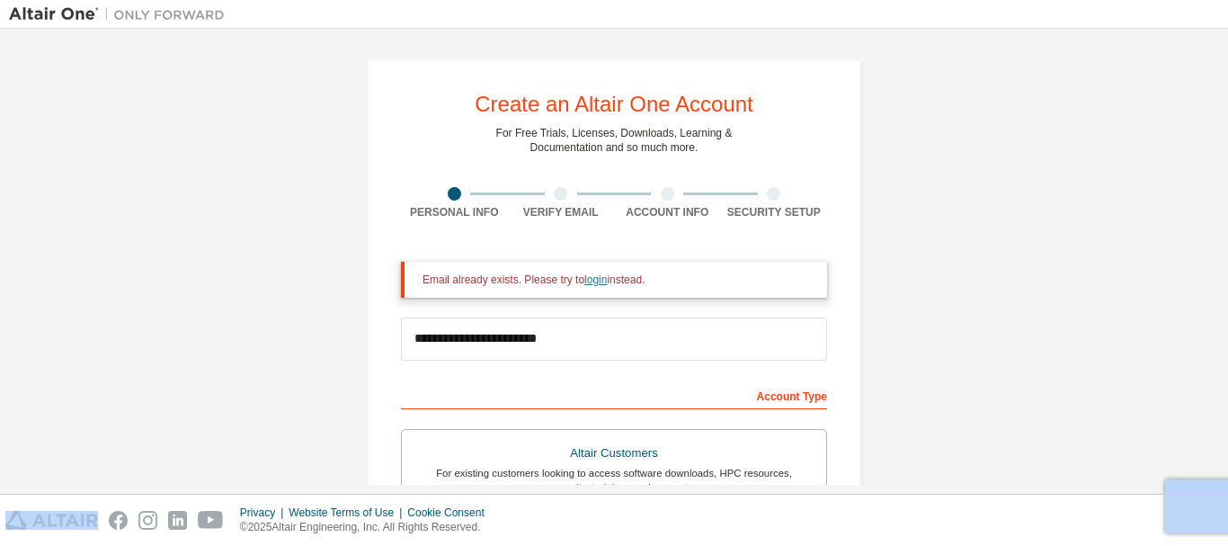
click at [605, 280] on link "login" at bounding box center [595, 279] width 22 height 13
